Goal: Transaction & Acquisition: Get a Quote

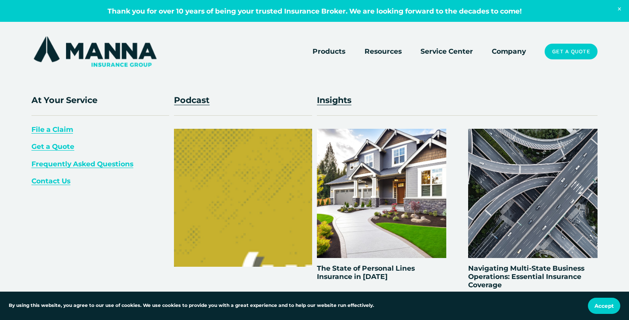
click at [7, 125] on div "At Your Service File a Claim Get a Quote Frequently Asked Questions Contact Us …" at bounding box center [314, 223] width 629 height 258
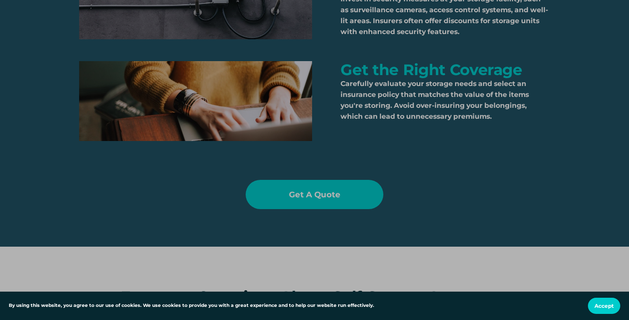
scroll to position [1453, 0]
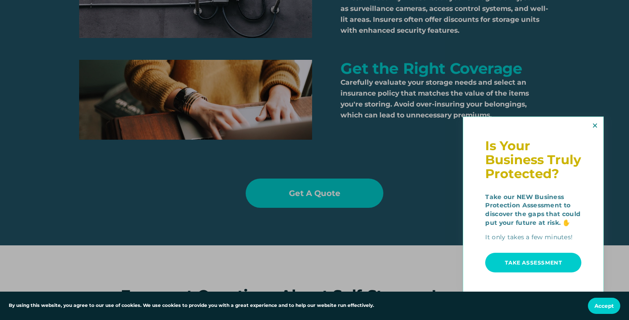
click at [597, 132] on link "Close" at bounding box center [595, 125] width 14 height 14
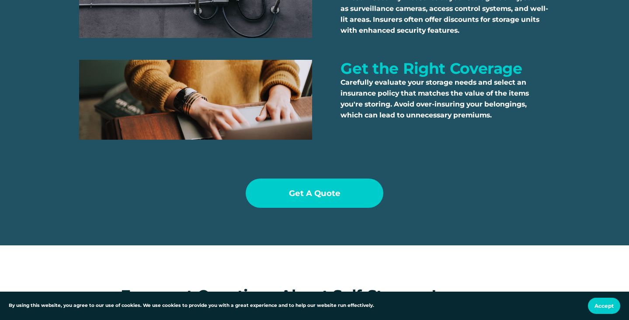
click at [504, 155] on div "Ways to Save on Self-Storage Insurance Invest in security measures at your stor…" at bounding box center [314, 74] width 629 height 301
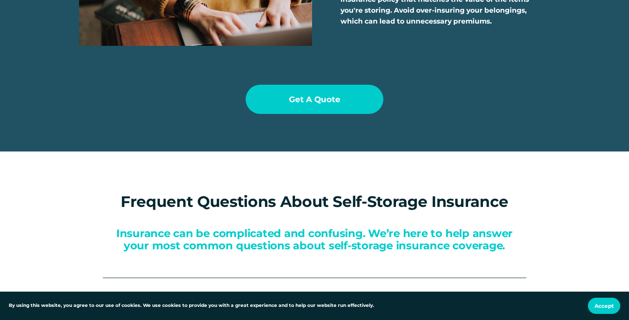
scroll to position [1655, 0]
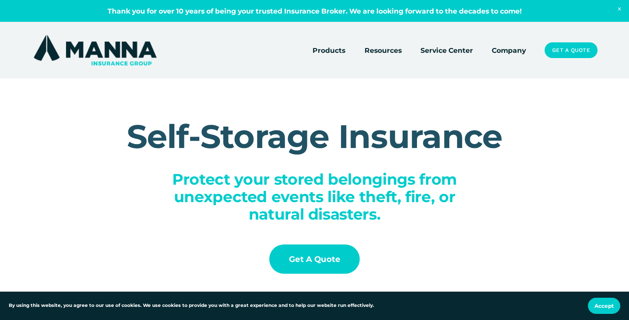
scroll to position [0, 0]
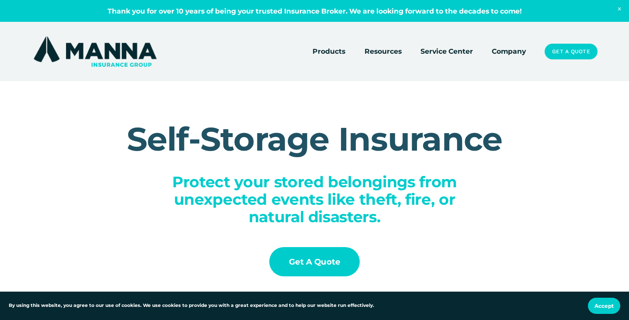
click at [326, 264] on link "Get a Quote" at bounding box center [314, 261] width 90 height 29
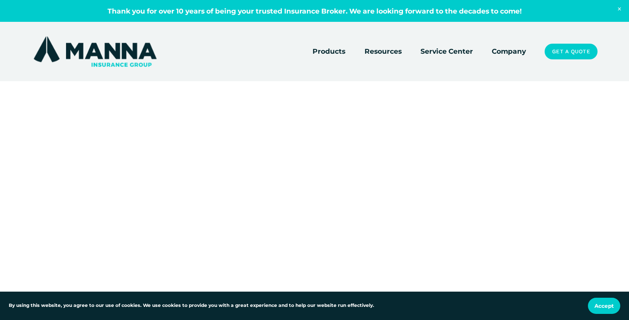
click at [600, 311] on button "Accept" at bounding box center [604, 306] width 32 height 16
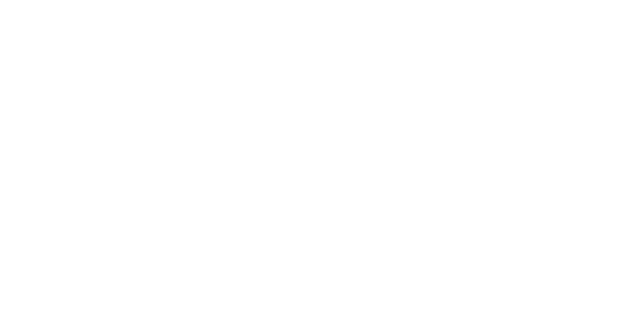
scroll to position [354, 0]
